Goal: Task Accomplishment & Management: Manage account settings

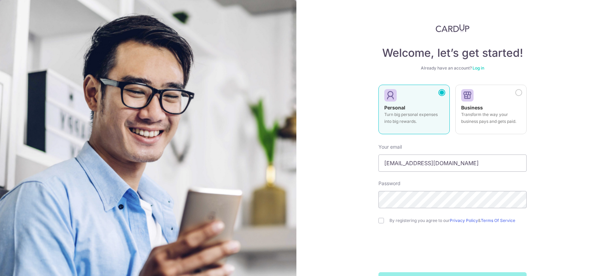
type input "[EMAIL_ADDRESS][DOMAIN_NAME]"
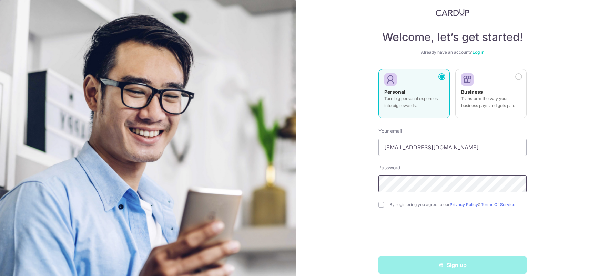
scroll to position [24, 0]
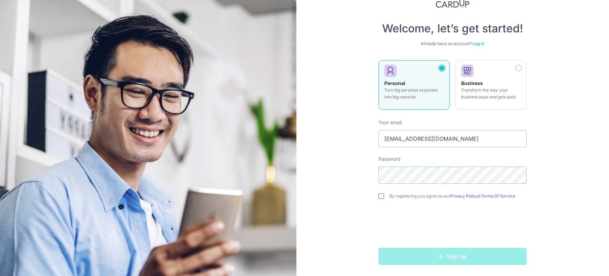
click at [380, 196] on input "checkbox" at bounding box center [381, 197] width 6 height 6
checkbox input "true"
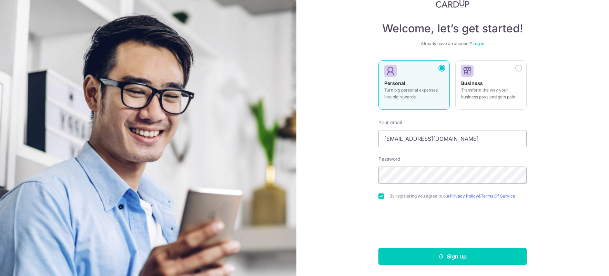
click at [412, 255] on button "Sign up" at bounding box center [452, 256] width 148 height 17
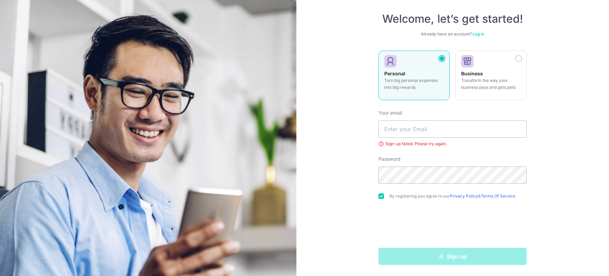
click at [480, 33] on link "Log in" at bounding box center [479, 33] width 12 height 5
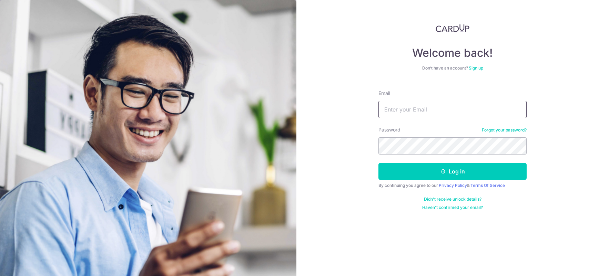
click at [423, 107] on input "Email" at bounding box center [452, 109] width 148 height 17
type input "[EMAIL_ADDRESS][DOMAIN_NAME]"
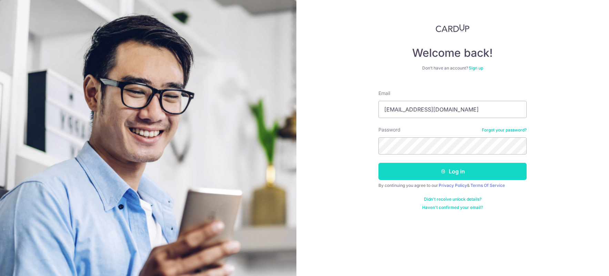
click at [406, 175] on button "Log in" at bounding box center [452, 171] width 148 height 17
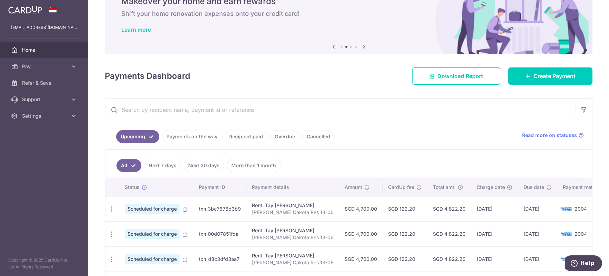
scroll to position [69, 0]
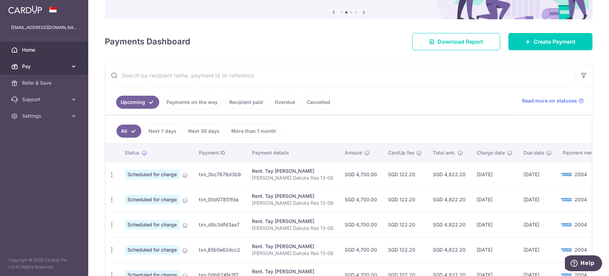
click at [38, 63] on span "Pay" at bounding box center [44, 66] width 45 height 7
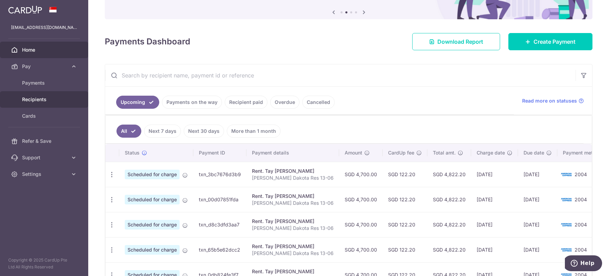
click at [36, 101] on span "Recipients" at bounding box center [44, 99] width 45 height 7
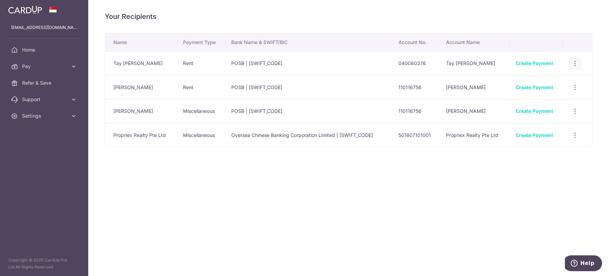
click at [578, 62] on icon "button" at bounding box center [574, 63] width 7 height 7
click at [550, 82] on span "View/Edit" at bounding box center [552, 83] width 47 height 8
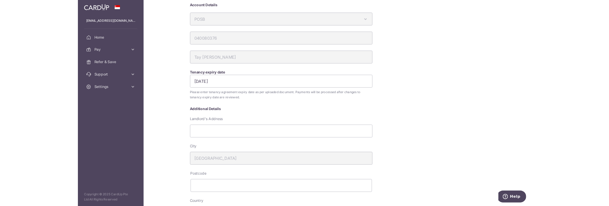
scroll to position [69, 0]
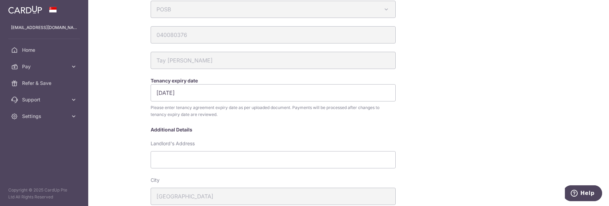
click at [489, 44] on div "My recipients [PERSON_NAME] [PERSON_NAME] [PERSON_NAME] Account Details POSB Au…" at bounding box center [348, 169] width 403 height 454
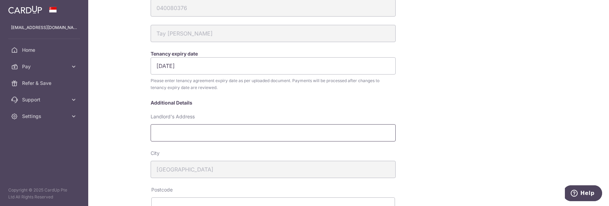
scroll to position [138, 0]
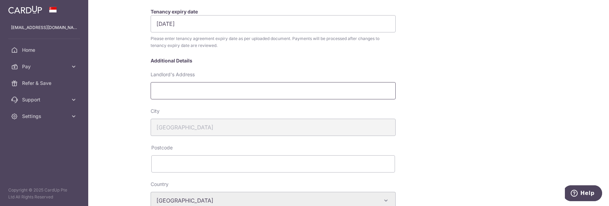
click at [176, 91] on input "Landlord's Address" at bounding box center [273, 90] width 245 height 17
paste input "431 Tampines Street #09-541, Singapore 520431"
drag, startPoint x: 262, startPoint y: 91, endPoint x: 308, endPoint y: 93, distance: 46.2
click at [308, 93] on input "431 Tampines Street #09-541, Singapore 520431" at bounding box center [273, 90] width 245 height 17
type input "431 Tampines Street #09-541, Singapore"
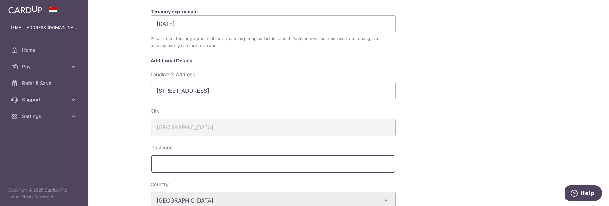
click at [218, 169] on input "text" at bounding box center [273, 163] width 244 height 17
paste input "520431"
type input "520431"
click at [268, 93] on input "431 Tampines Street #09-541, Singapore" at bounding box center [273, 90] width 245 height 17
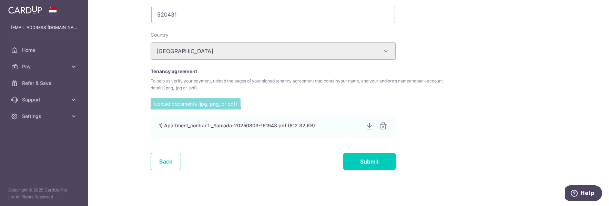
scroll to position [292, 0]
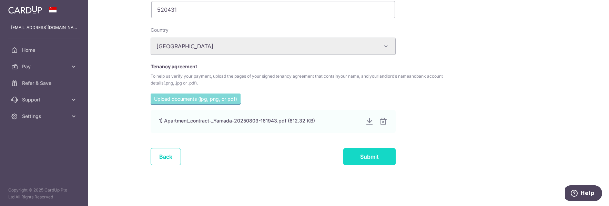
type input "431 Tampines Street #09-541"
click at [364, 153] on input "Submit" at bounding box center [369, 156] width 52 height 17
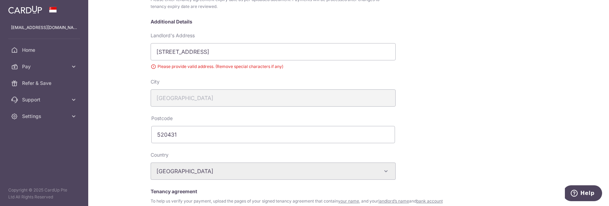
scroll to position [171, 0]
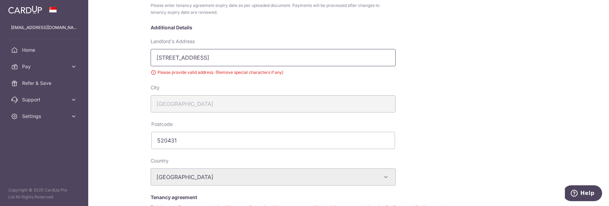
click at [212, 59] on input "431 Tampines Street #09-541" at bounding box center [273, 57] width 245 height 17
click at [209, 58] on input "431 Tampines Street 09-541" at bounding box center [273, 57] width 245 height 17
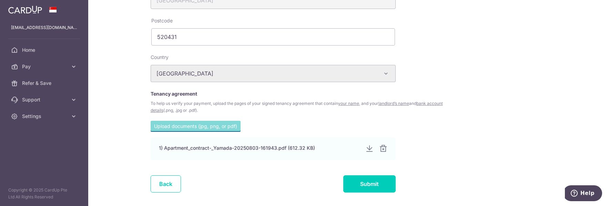
scroll to position [302, 0]
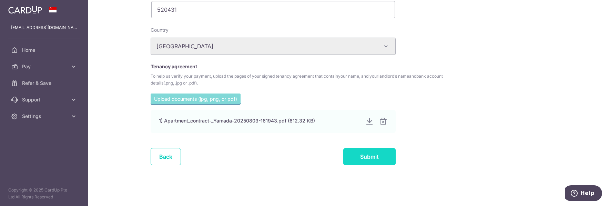
type input "431 Tampines Street 09-541"
click at [368, 157] on input "Submit" at bounding box center [369, 156] width 52 height 17
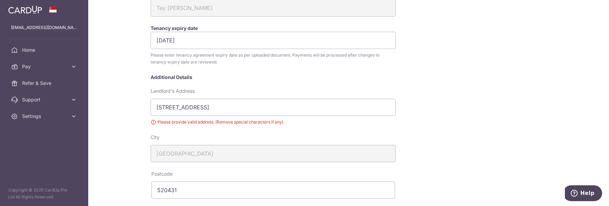
scroll to position [138, 0]
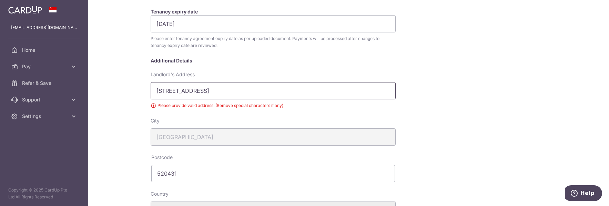
click at [155, 91] on input "431 Tampines Street 09-541" at bounding box center [273, 90] width 245 height 17
drag, startPoint x: 241, startPoint y: 87, endPoint x: 207, endPoint y: 91, distance: 34.4
click at [207, 91] on input "431 Tampines Street 09-541" at bounding box center [273, 90] width 245 height 17
type input "431 Tampines Street"
click at [461, 130] on div "My recipients Tay Siok Hwa Tay Siok Hwa Account Details POSB Australia & New Ze…" at bounding box center [348, 105] width 403 height 464
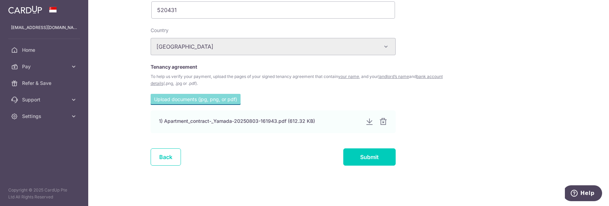
scroll to position [302, 0]
click at [380, 160] on input "Submit" at bounding box center [369, 156] width 52 height 17
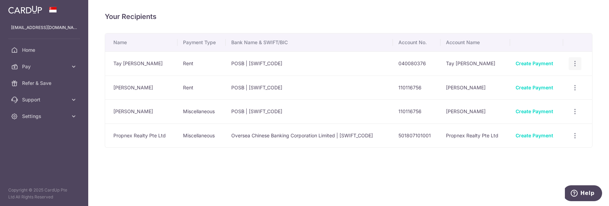
click at [577, 63] on icon "button" at bounding box center [574, 63] width 7 height 7
click at [553, 83] on span "View/Edit" at bounding box center [552, 83] width 47 height 8
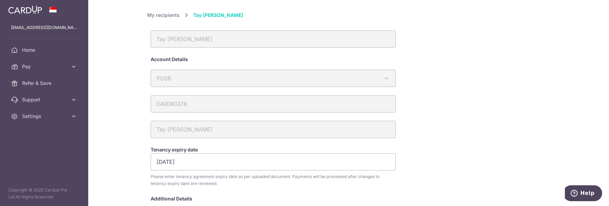
click at [158, 11] on link "My recipients" at bounding box center [163, 15] width 32 height 8
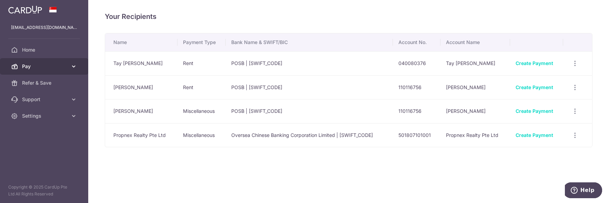
click at [59, 65] on span "Pay" at bounding box center [44, 66] width 45 height 7
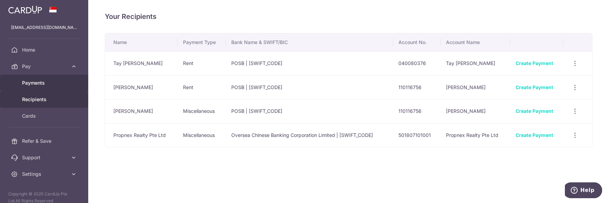
click at [59, 83] on span "Payments" at bounding box center [44, 83] width 45 height 7
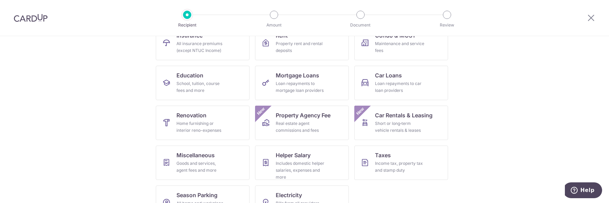
scroll to position [71, 0]
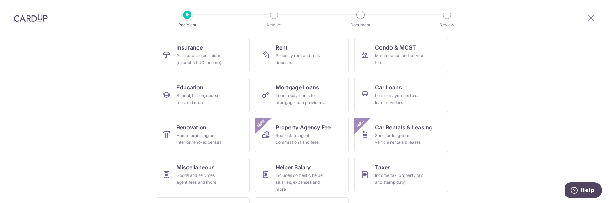
click at [34, 16] on img at bounding box center [31, 18] width 34 height 8
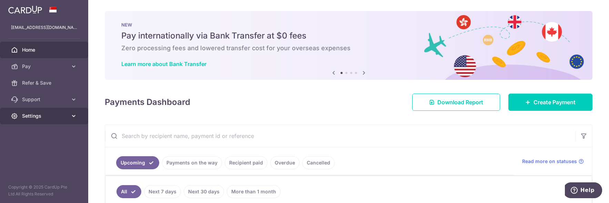
click at [37, 115] on span "Settings" at bounding box center [44, 116] width 45 height 7
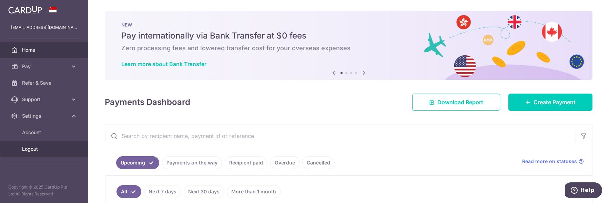
click at [35, 151] on span "Logout" at bounding box center [44, 149] width 45 height 7
